Goal: Information Seeking & Learning: Learn about a topic

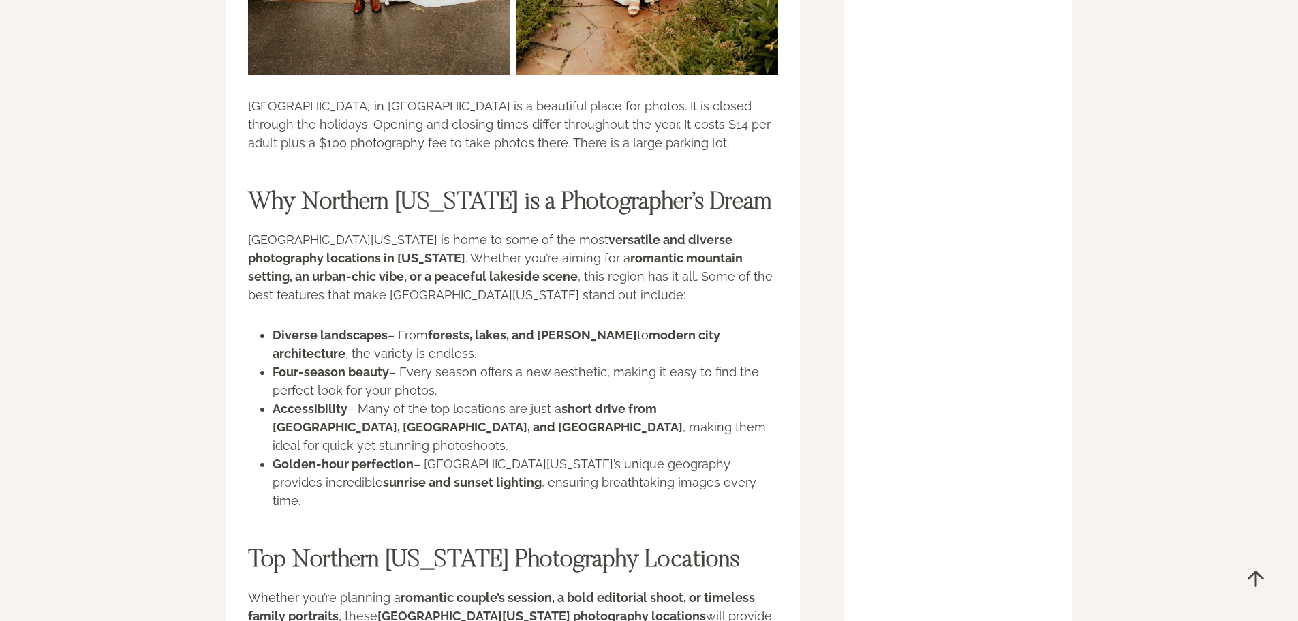
scroll to position [16697, 0]
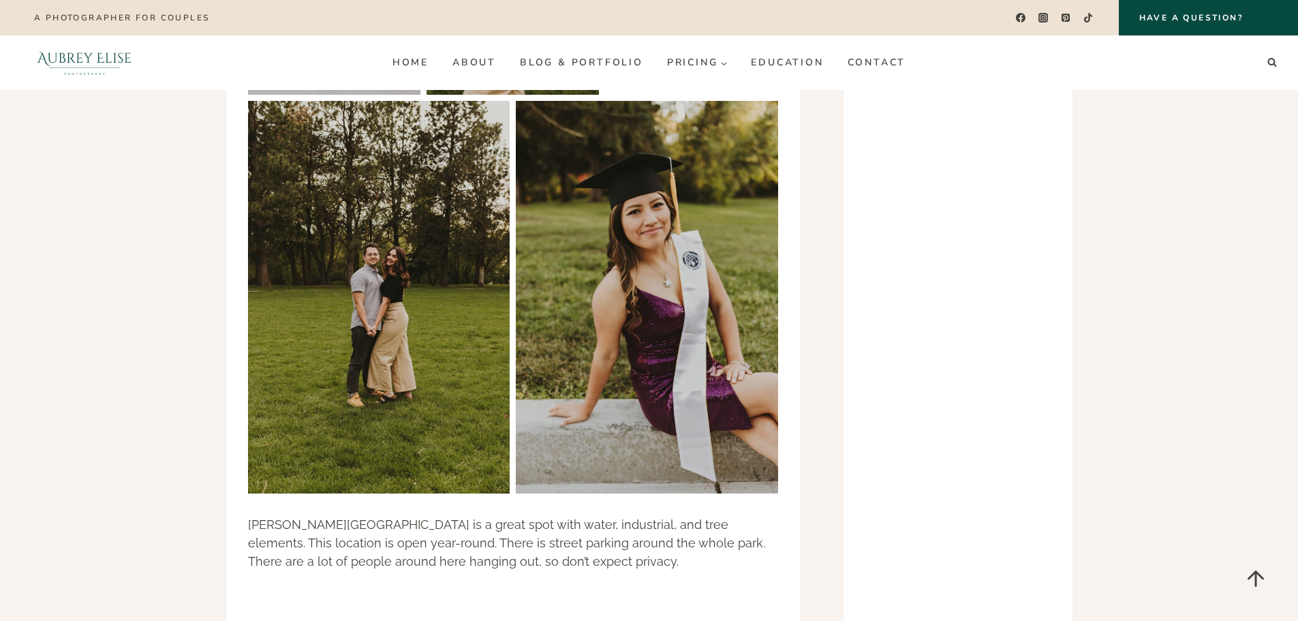
scroll to position [15334, 0]
